Goal: Task Accomplishment & Management: Manage account settings

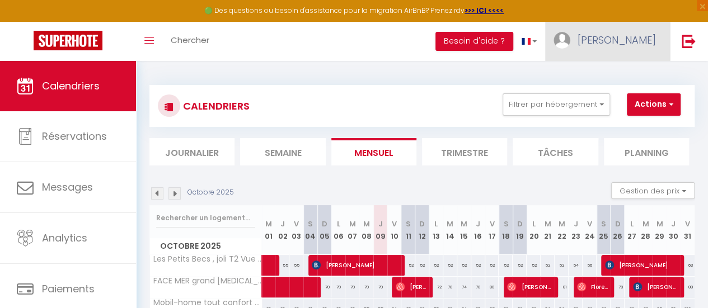
click at [626, 45] on span "[PERSON_NAME]" at bounding box center [617, 40] width 78 height 14
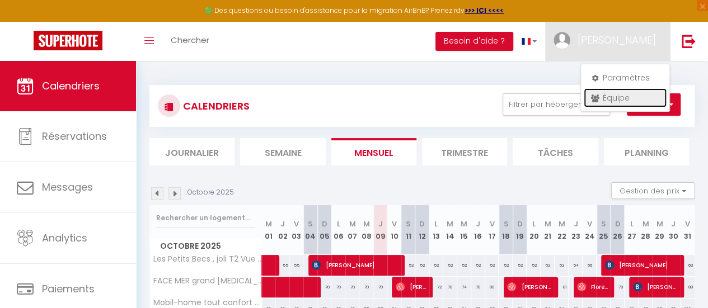
click at [608, 99] on link "Équipe" at bounding box center [625, 97] width 83 height 19
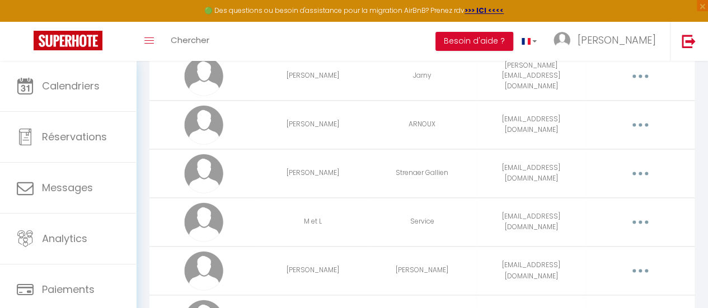
scroll to position [786, 0]
click at [634, 262] on button "button" at bounding box center [640, 269] width 30 height 21
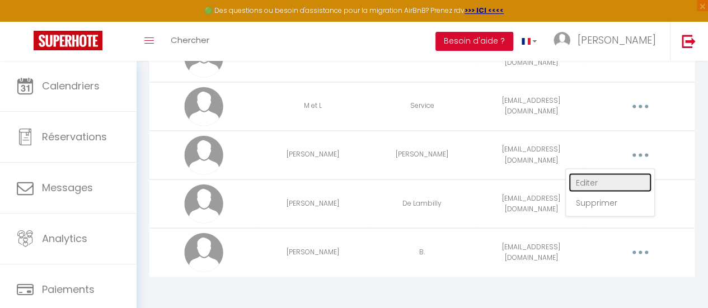
click at [592, 177] on link "Editer" at bounding box center [610, 182] width 83 height 19
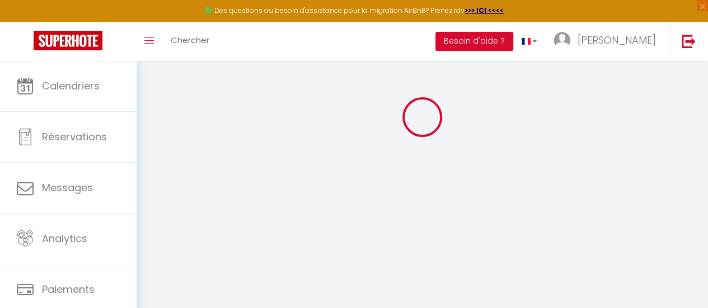
type input "[PERSON_NAME]"
type input "[EMAIL_ADDRESS][DOMAIN_NAME]"
type textarea "Superhote2025!"
type textarea "[URL][DOMAIN_NAME]"
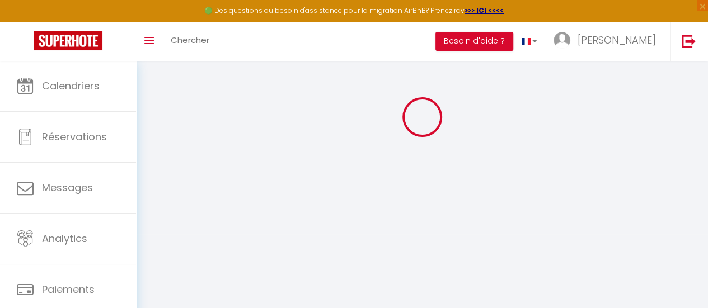
checkbox input "false"
checkbox input "true"
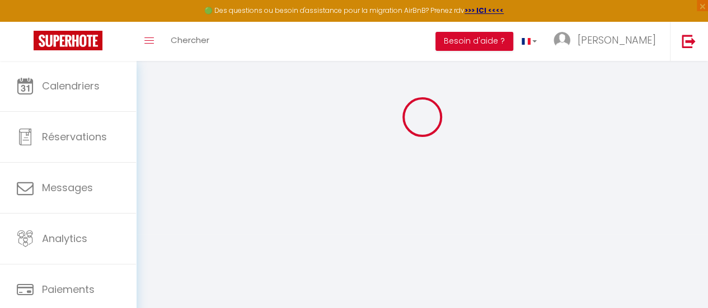
checkbox input "true"
checkbox input "false"
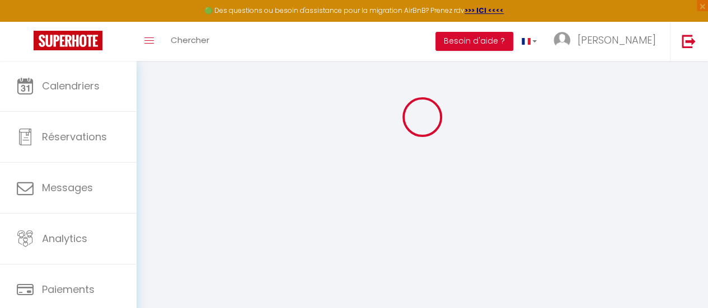
checkbox input "false"
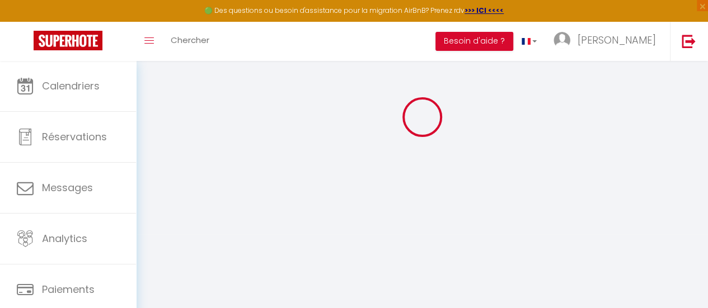
scroll to position [1010, 0]
select select
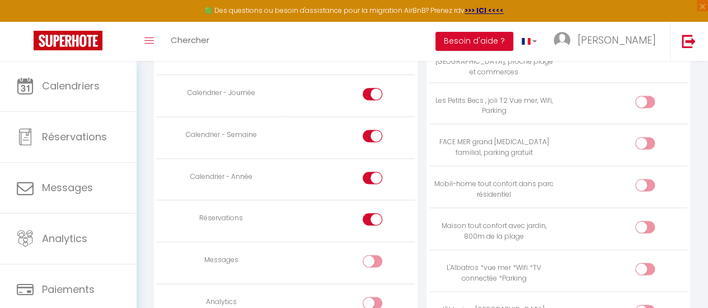
scroll to position [742, 0]
click at [368, 90] on div at bounding box center [373, 96] width 20 height 12
click at [372, 90] on input "checkbox" at bounding box center [382, 98] width 20 height 17
checkbox input "false"
click at [374, 132] on input "checkbox" at bounding box center [382, 140] width 20 height 17
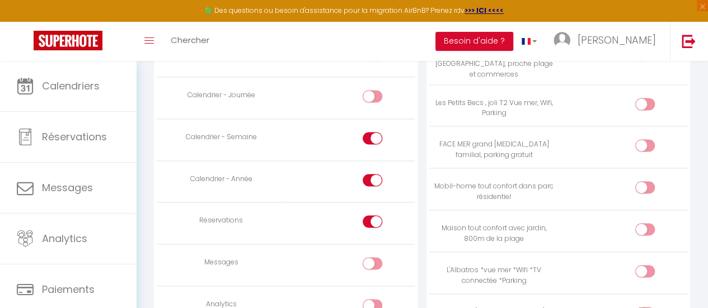
checkbox input "false"
click at [373, 176] on input "checkbox" at bounding box center [382, 182] width 20 height 17
checkbox input "false"
click at [375, 218] on input "checkbox" at bounding box center [382, 224] width 20 height 17
checkbox input "false"
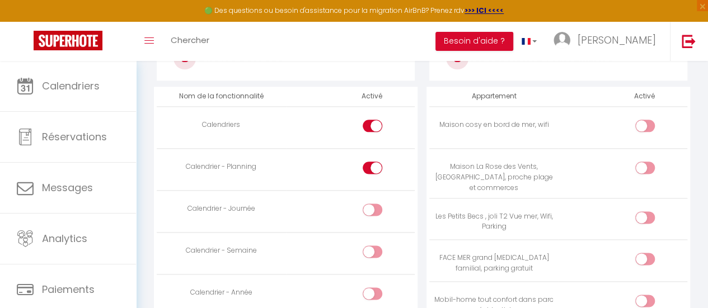
scroll to position [628, 0]
click at [367, 167] on div at bounding box center [373, 168] width 20 height 12
click at [372, 167] on input "checkbox" at bounding box center [382, 170] width 20 height 17
checkbox input "false"
click at [373, 128] on input "checkbox" at bounding box center [382, 128] width 20 height 17
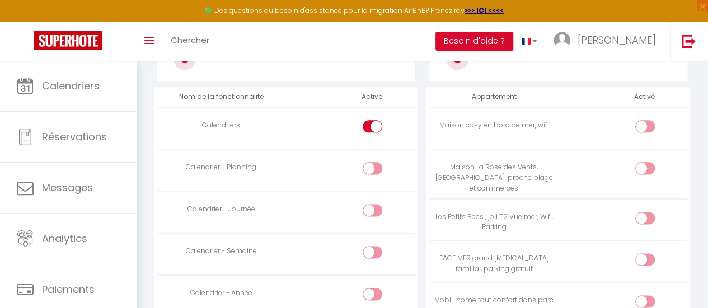
checkbox input "false"
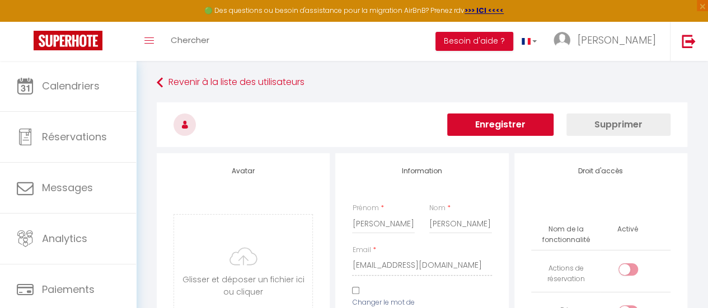
scroll to position [0, 0]
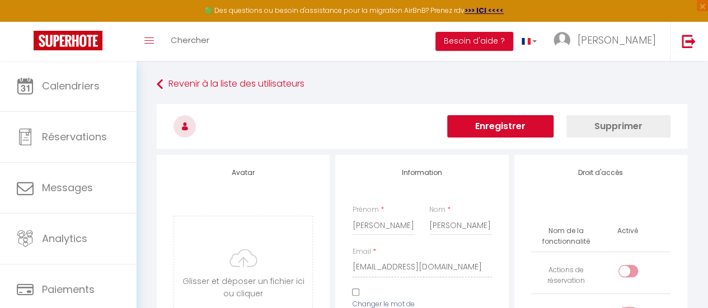
click at [509, 127] on button "Enregistrer" at bounding box center [500, 126] width 106 height 22
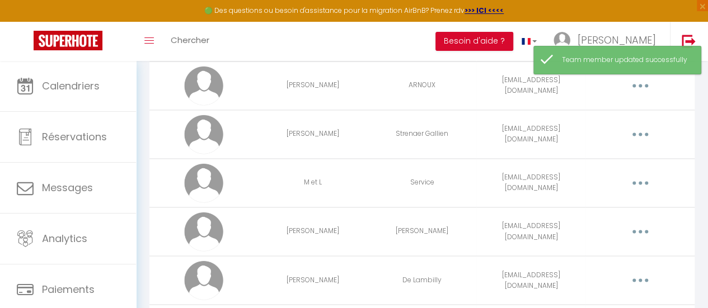
scroll to position [901, 0]
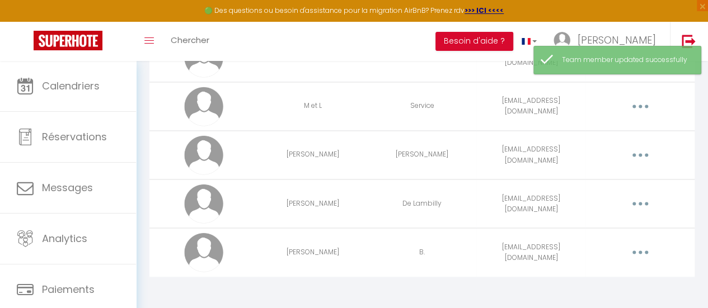
click at [648, 152] on button "button" at bounding box center [640, 154] width 30 height 21
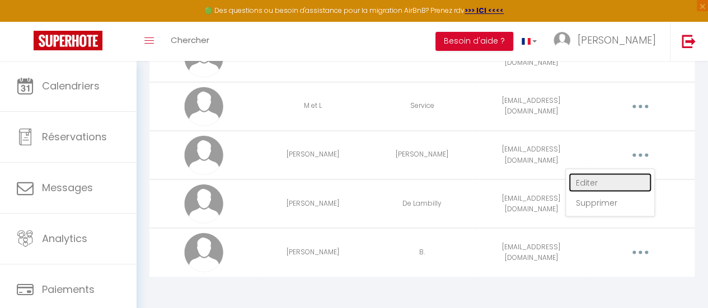
click at [586, 174] on link "Editer" at bounding box center [610, 182] width 83 height 19
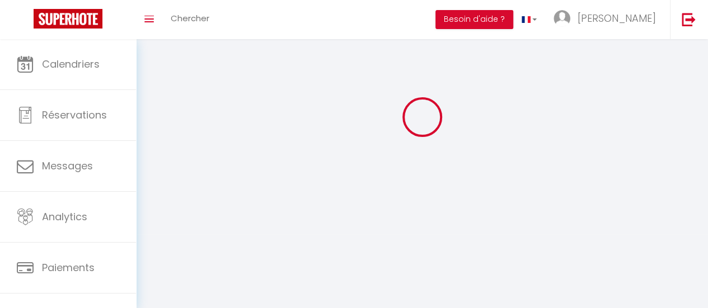
type input "[PERSON_NAME]"
type input "[EMAIL_ADDRESS][DOMAIN_NAME]"
type textarea "Superhote2025!"
type textarea "[URL][DOMAIN_NAME]"
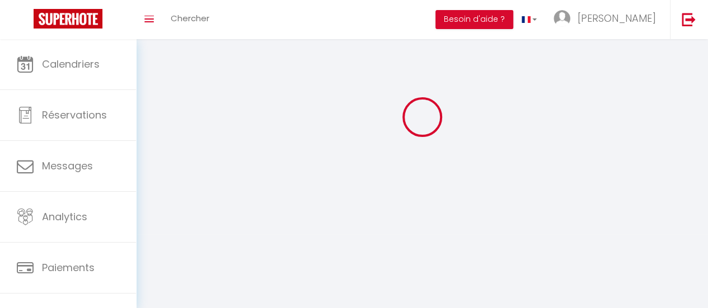
checkbox input "false"
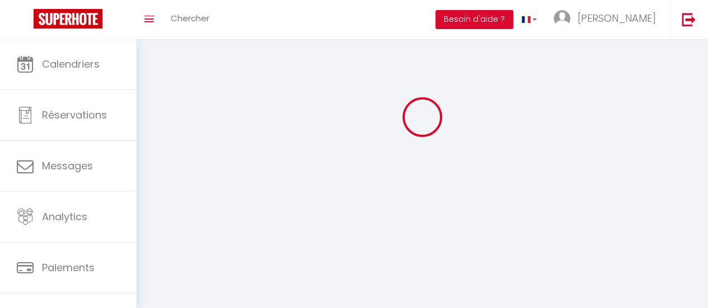
checkbox input "false"
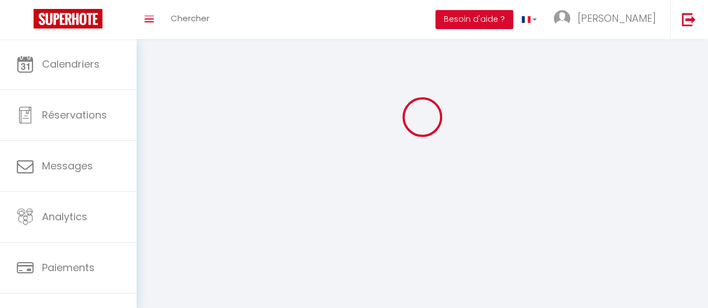
checkbox input "false"
select select
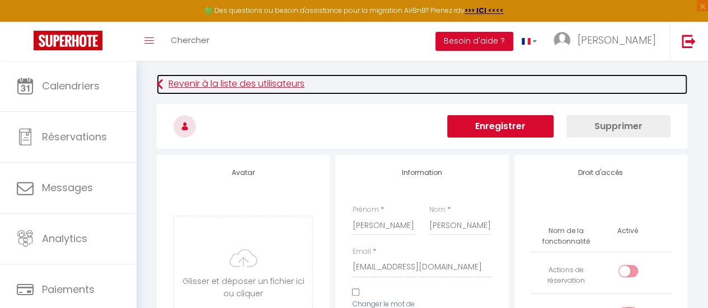
click at [302, 80] on link "Revenir à la liste des utilisateurs" at bounding box center [422, 84] width 531 height 20
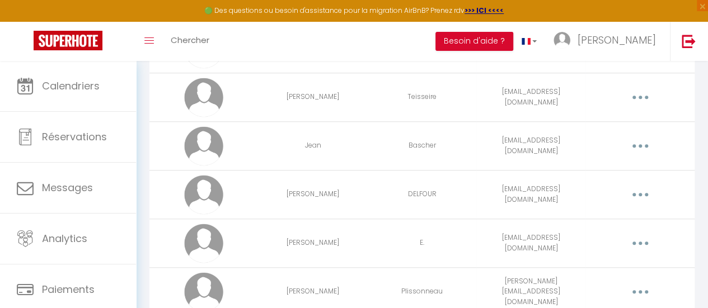
scroll to position [422, 0]
click at [645, 193] on button "button" at bounding box center [640, 195] width 30 height 21
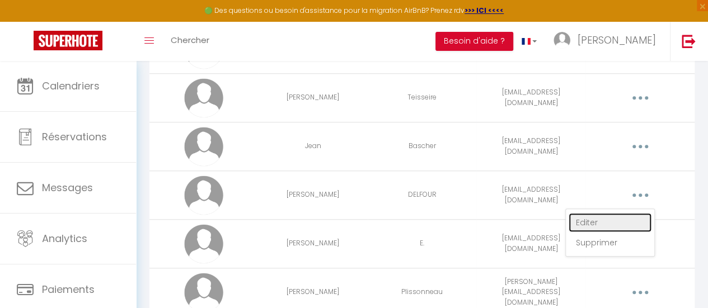
click at [587, 214] on link "Editer" at bounding box center [610, 222] width 83 height 19
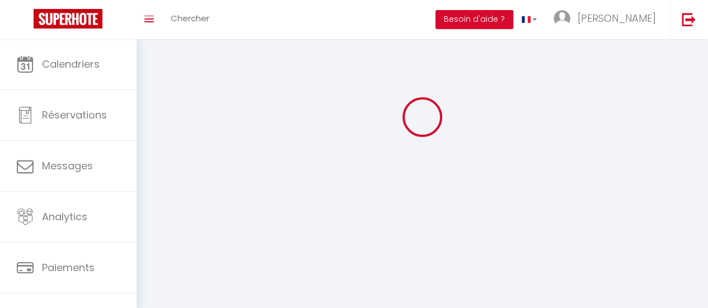
type input "[PERSON_NAME]"
type input "DELFOUR"
type input "[EMAIL_ADDRESS][DOMAIN_NAME]"
type textarea "[URL][DOMAIN_NAME]"
checkbox input "false"
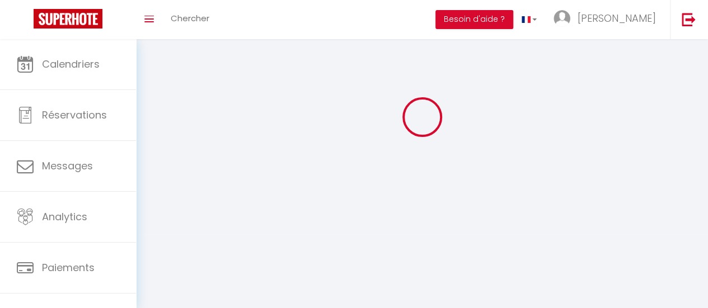
checkbox input "true"
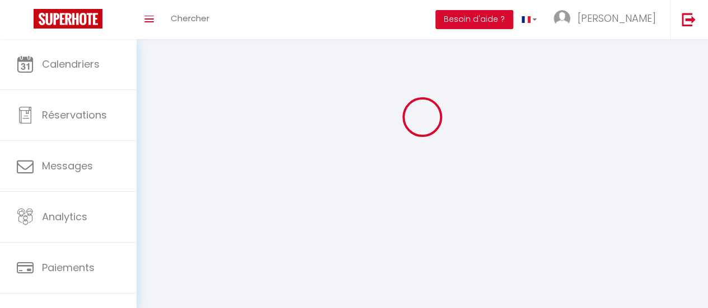
checkbox input "true"
checkbox input "false"
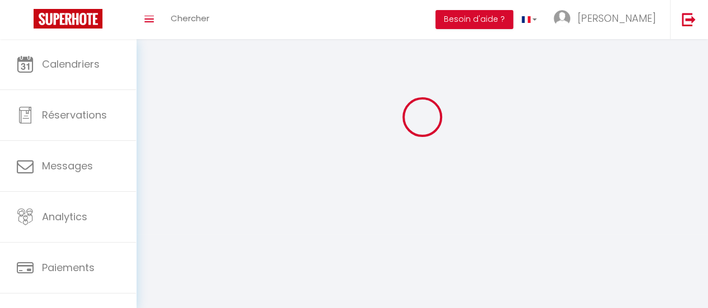
checkbox input "false"
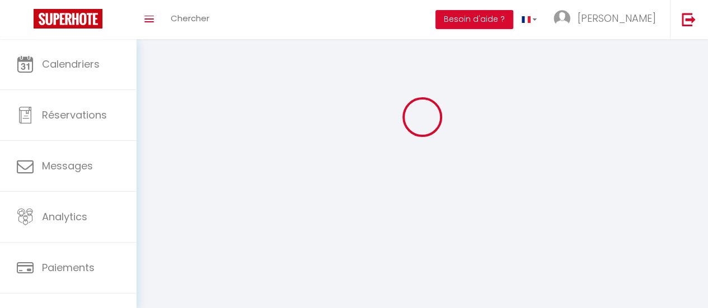
select select
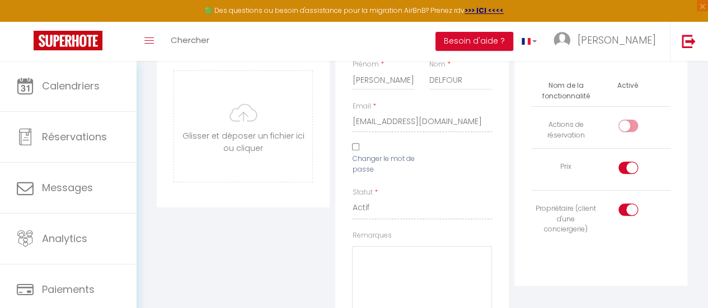
scroll to position [145, 0]
click at [632, 165] on input "checkbox" at bounding box center [638, 170] width 20 height 17
checkbox input "true"
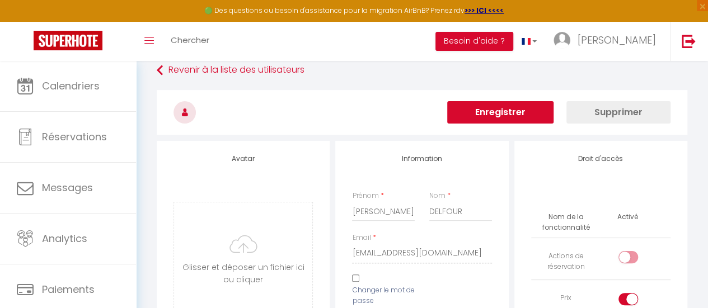
scroll to position [0, 0]
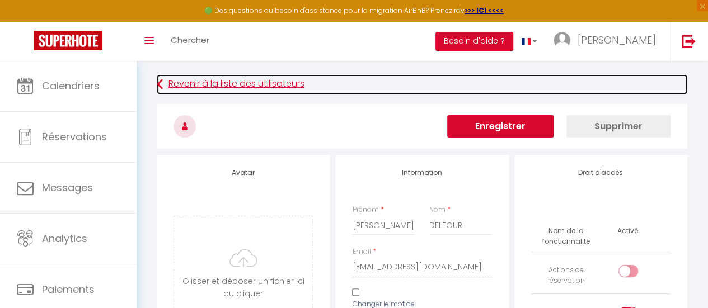
click at [178, 87] on link "Revenir à la liste des utilisateurs" at bounding box center [422, 84] width 531 height 20
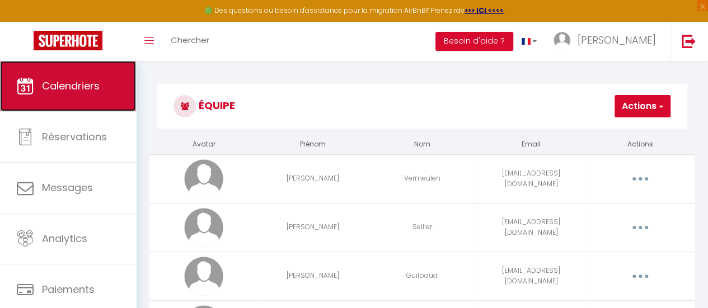
click at [88, 86] on span "Calendriers" at bounding box center [71, 86] width 58 height 14
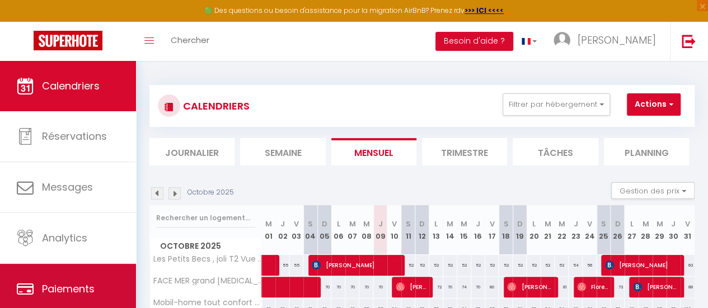
scroll to position [83, 0]
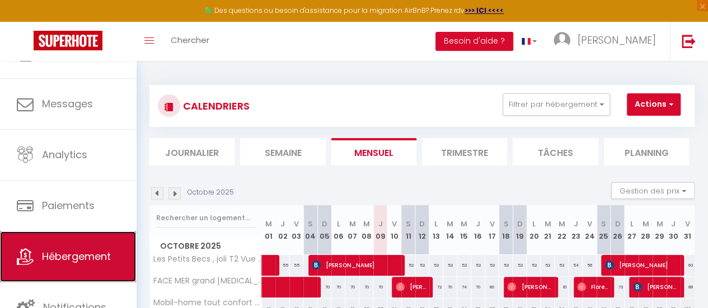
click at [67, 264] on link "Hébergement" at bounding box center [68, 257] width 136 height 50
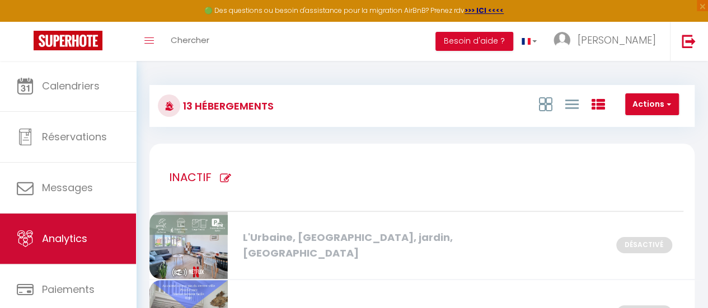
scroll to position [83, 0]
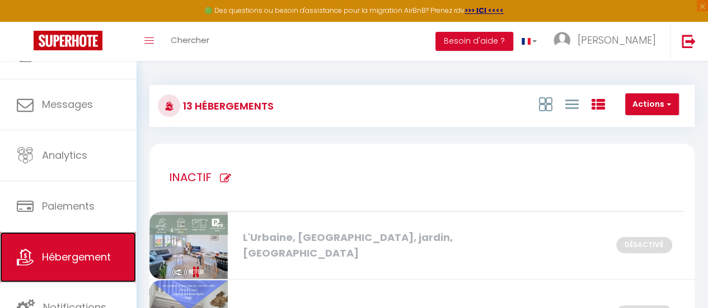
click at [94, 256] on span "Hébergement" at bounding box center [76, 257] width 69 height 14
click at [600, 104] on icon at bounding box center [597, 104] width 13 height 13
drag, startPoint x: 531, startPoint y: 105, endPoint x: 551, endPoint y: 104, distance: 20.2
click at [551, 104] on div at bounding box center [572, 103] width 92 height 21
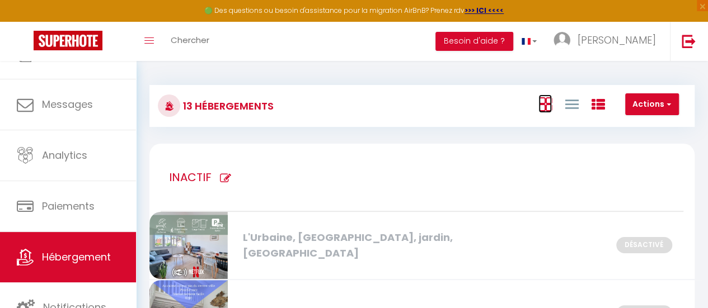
click at [551, 104] on icon at bounding box center [545, 104] width 13 height 14
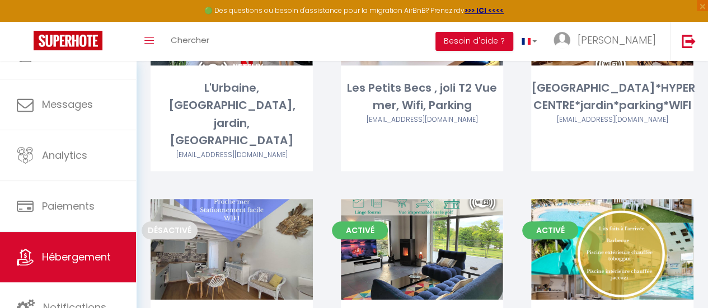
scroll to position [397, 0]
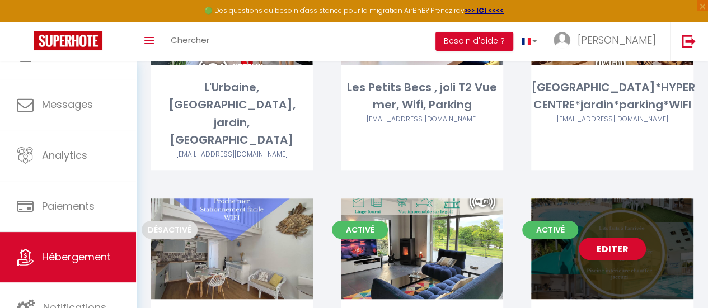
click at [630, 211] on div "Editer" at bounding box center [612, 249] width 162 height 101
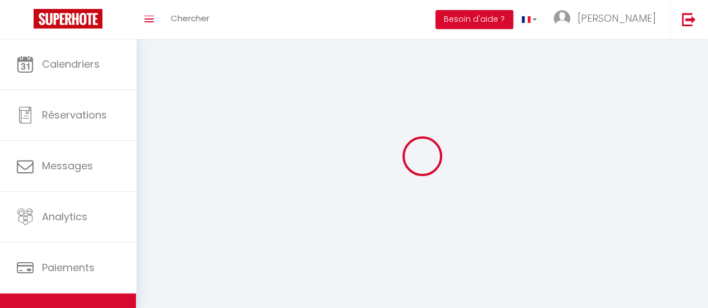
select select "1"
select select
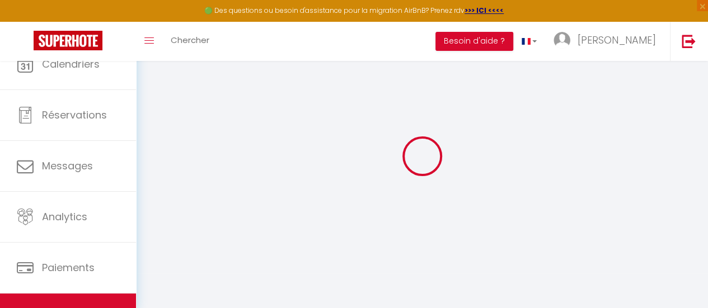
select select
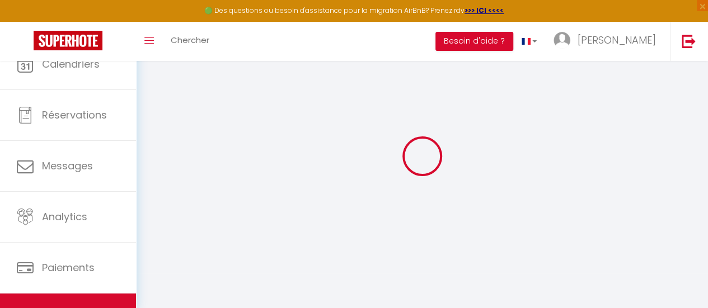
select select
checkbox input "false"
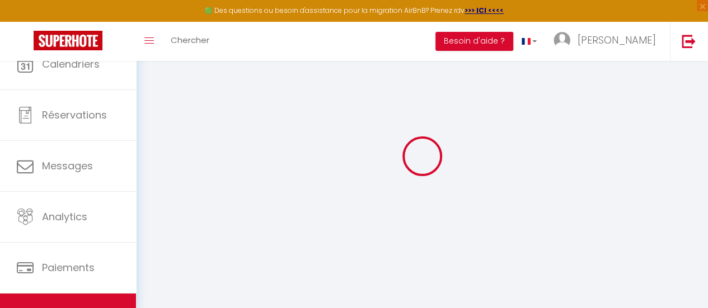
select select "28"
select select
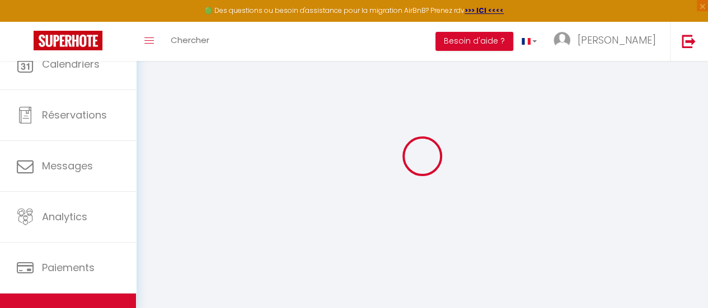
select select
checkbox input "false"
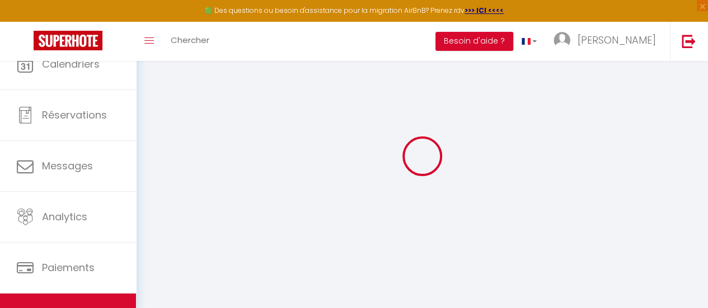
checkbox input "false"
select select
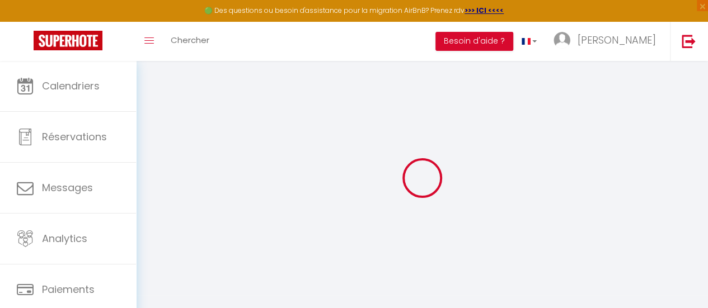
select select
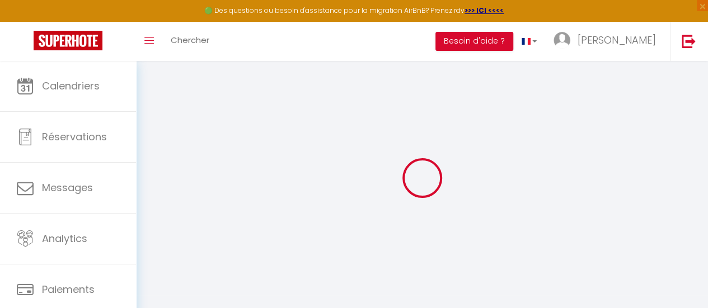
select select
checkbox input "false"
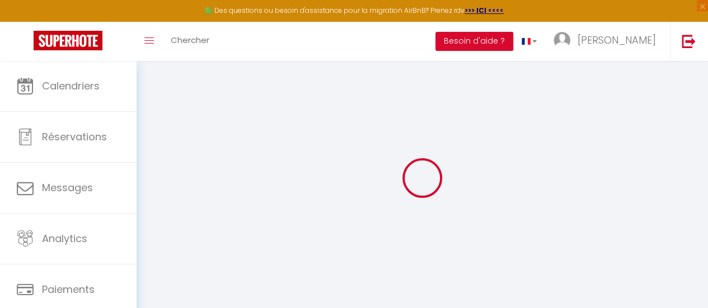
select select
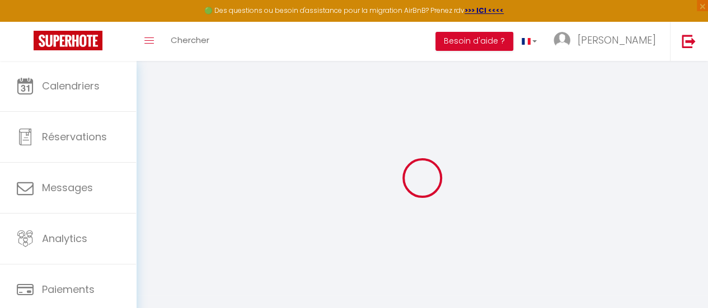
select select
checkbox input "false"
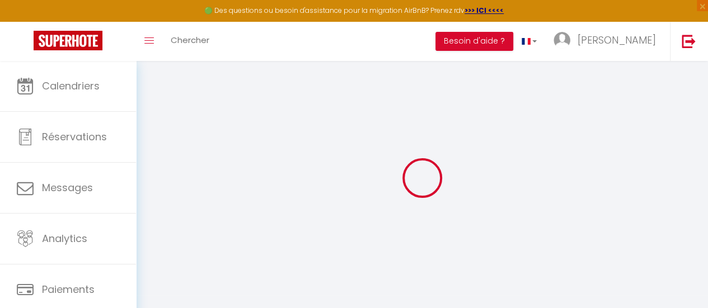
checkbox input "false"
select select
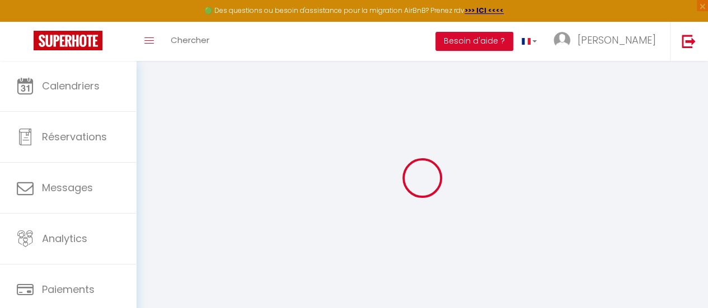
select select
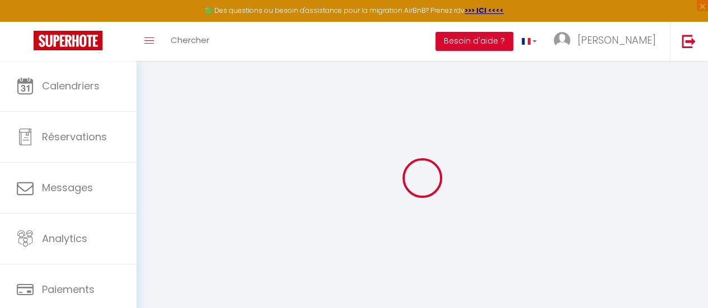
checkbox input "false"
select select
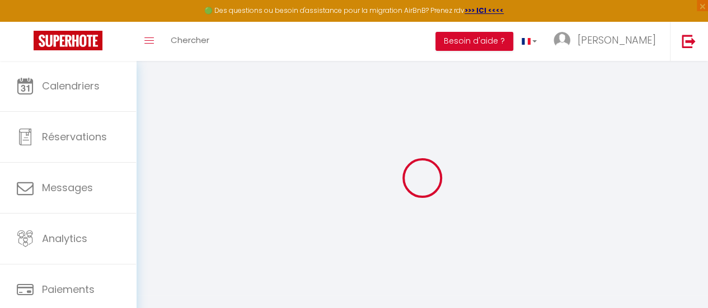
select select
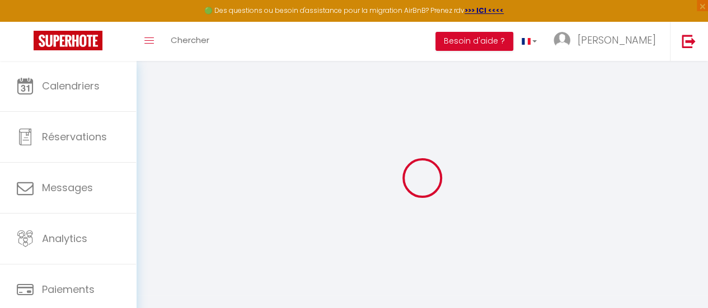
select select
checkbox input "false"
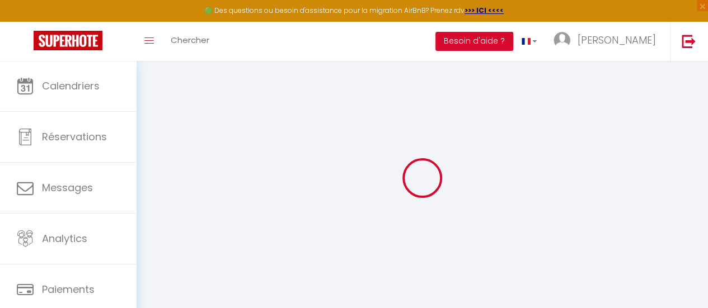
checkbox input "false"
select select
type input "Mobil-home tout confort dans parc résidentiel"
type input "Jean"
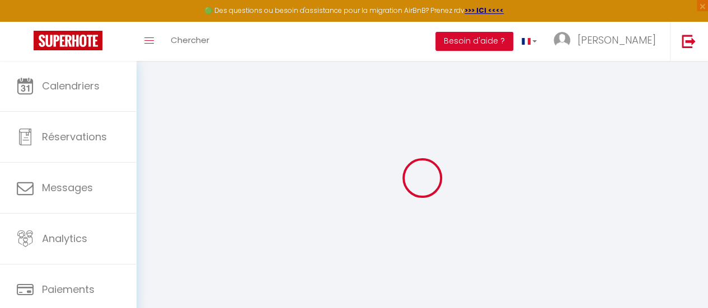
type input "Bascher"
type input "[STREET_ADDRESS]"
type input "49190"
type input "DENEE"
select select "houses"
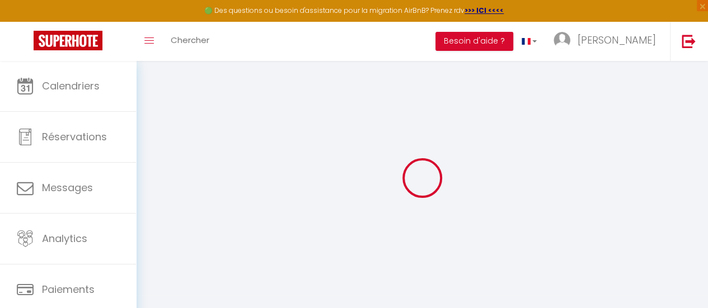
select select "6"
select select "3"
type input "53"
type input "55"
type input "0.22"
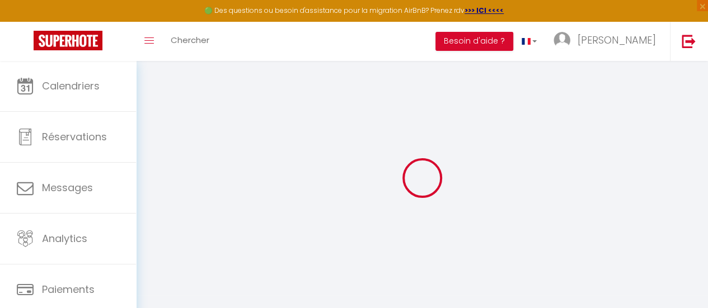
type input "500"
select select
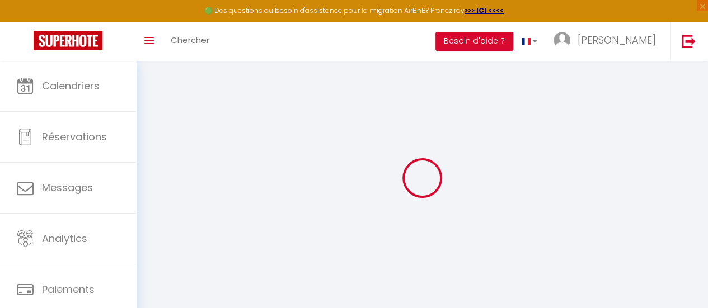
select select
type input "Bord de mer"
type input "85270"
type input "[GEOGRAPHIC_DATA]"
type input "[EMAIL_ADDRESS][DOMAIN_NAME]"
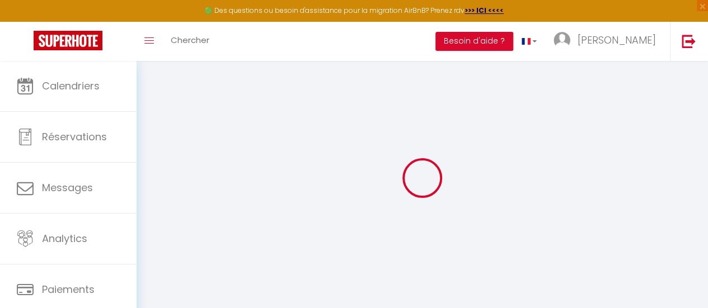
select select "10383"
checkbox input "false"
checkbox input "true"
checkbox input "false"
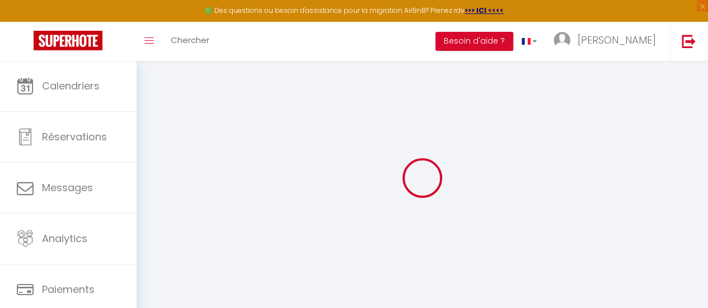
type input "24"
type input "44"
type input "0"
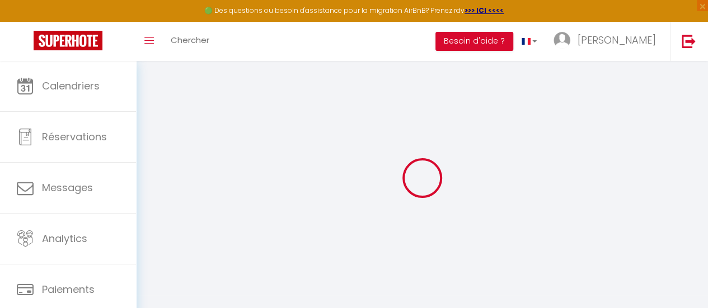
select select
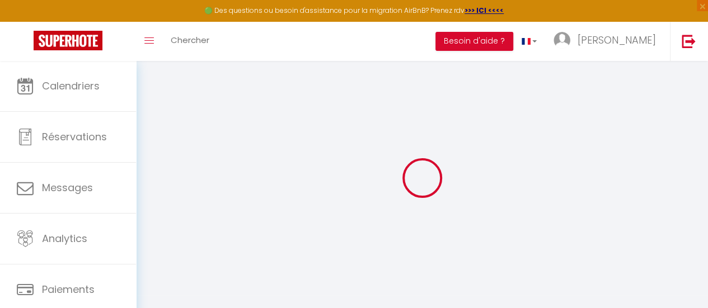
checkbox input "false"
checkbox input "true"
checkbox input "false"
select select "bungalow"
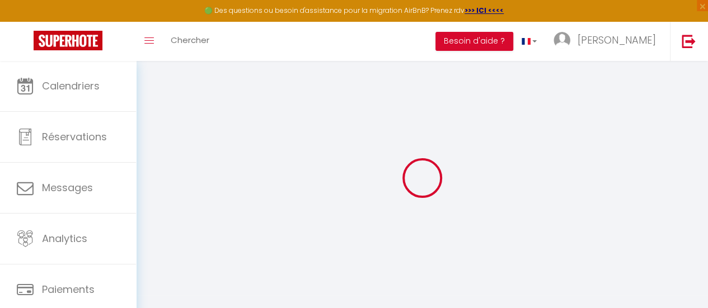
select select "33854"
select select
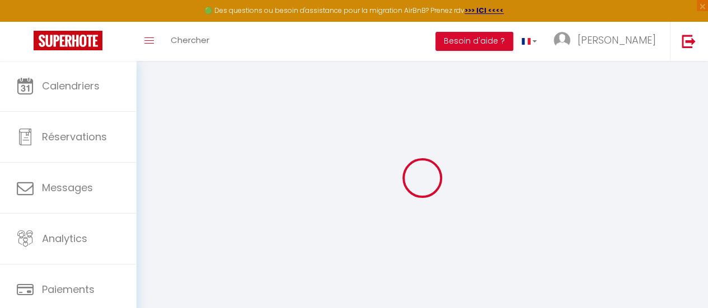
select select
checkbox input "false"
checkbox input "true"
checkbox input "false"
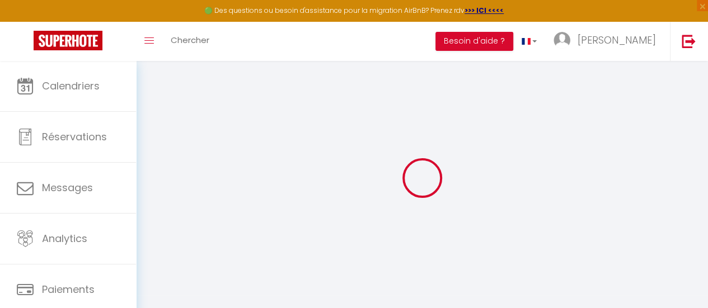
checkbox input "false"
checkbox input "true"
checkbox input "false"
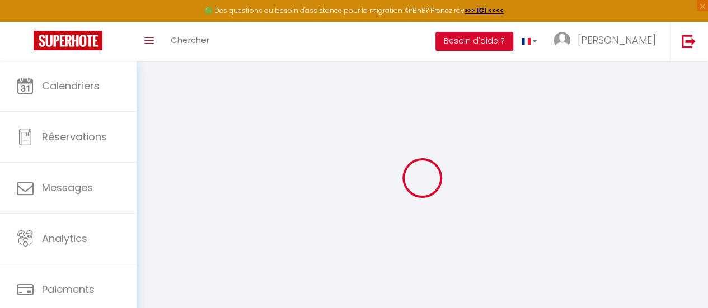
checkbox input "true"
checkbox input "false"
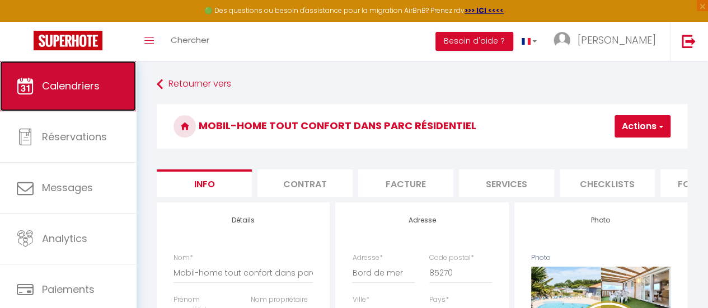
click at [67, 85] on span "Calendriers" at bounding box center [71, 86] width 58 height 14
